Goal: Information Seeking & Learning: Learn about a topic

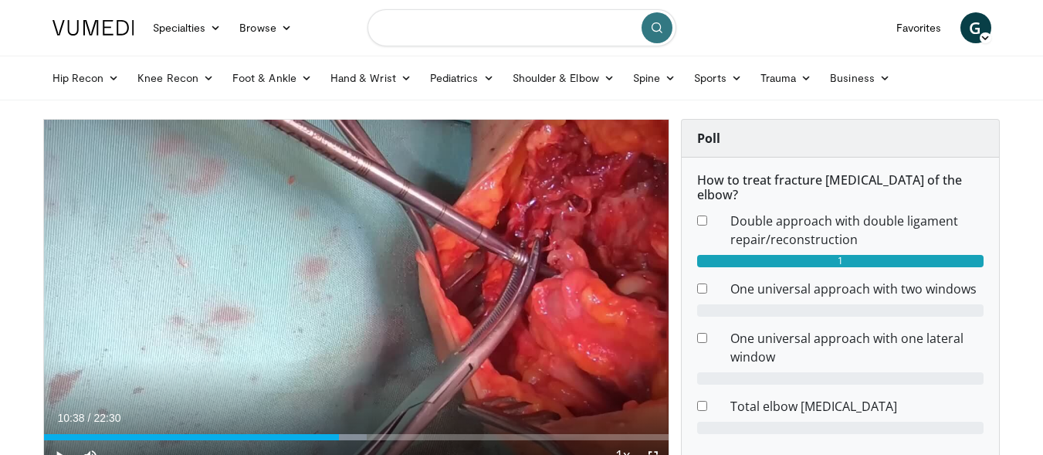
click at [564, 30] on input "Search topics, interventions" at bounding box center [521, 27] width 309 height 37
type input "**********"
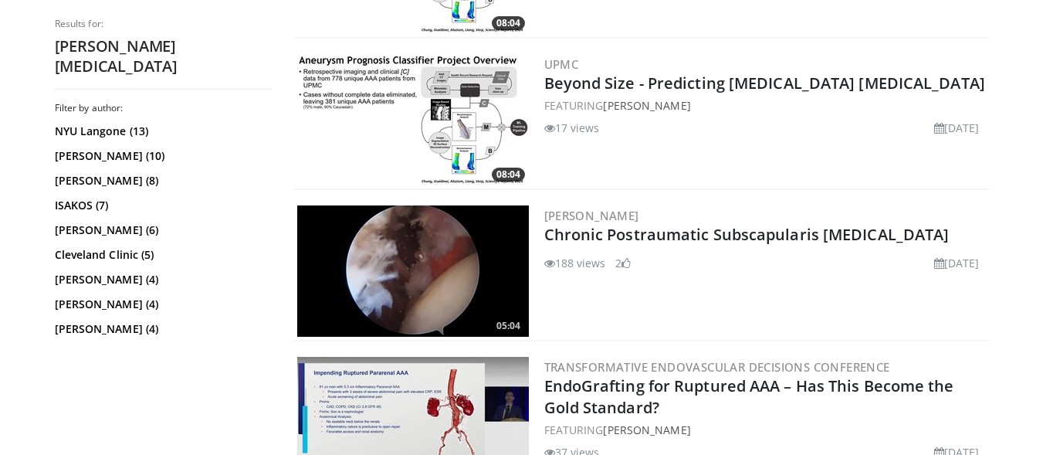
scroll to position [2702, 0]
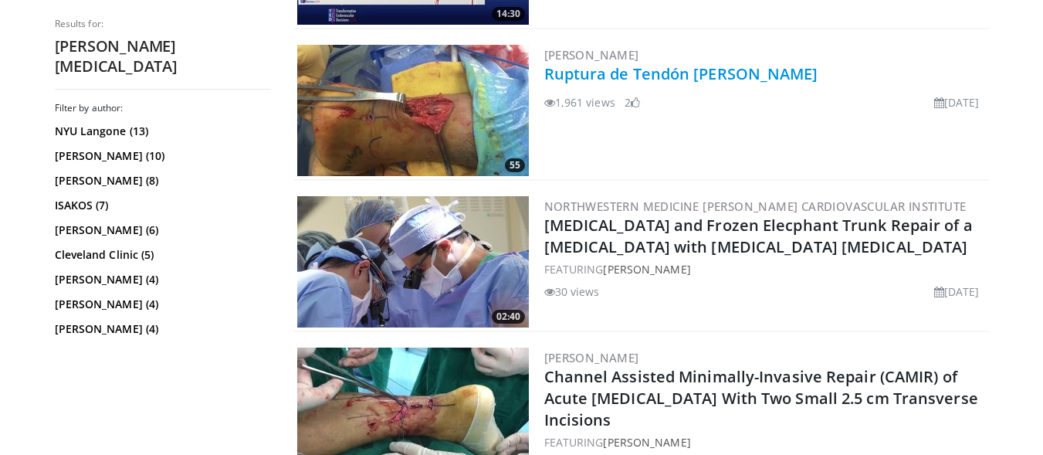
click at [643, 75] on link "Ruptura de Tendón de Aquiles" at bounding box center [681, 73] width 274 height 21
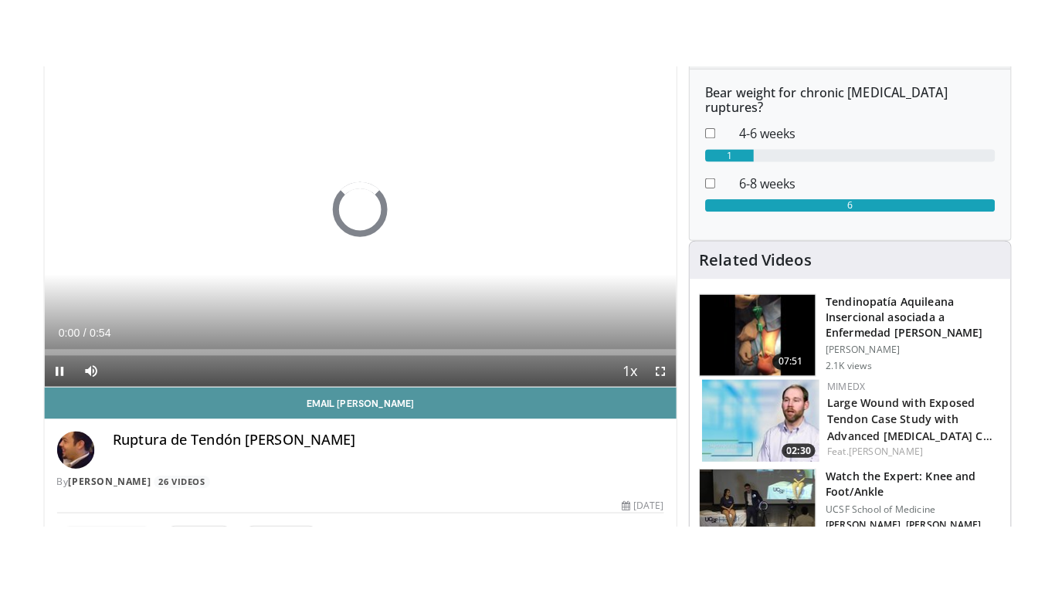
scroll to position [77, 0]
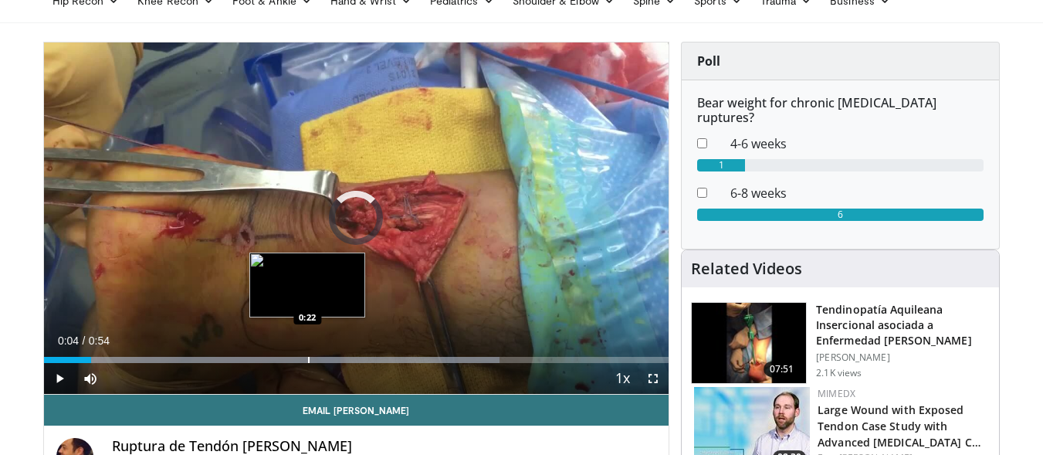
click at [308, 357] on div "Progress Bar" at bounding box center [309, 360] width 2 height 6
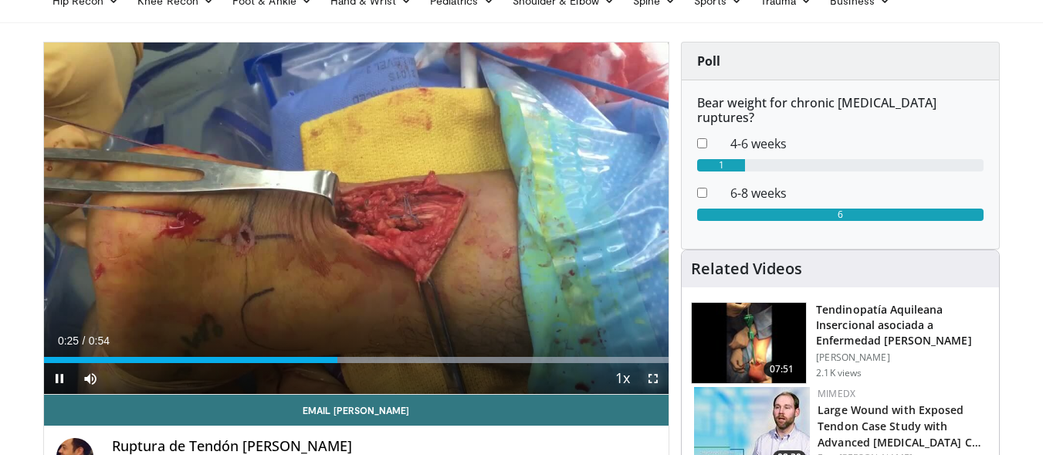
click at [652, 372] on span "Video Player" at bounding box center [653, 378] width 31 height 31
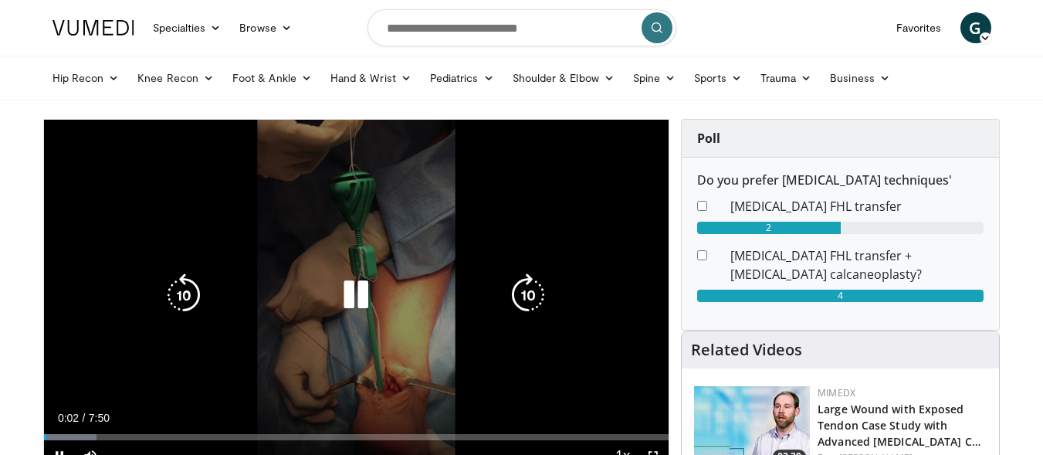
click at [357, 298] on icon "Video Player" at bounding box center [355, 294] width 43 height 43
